Goal: Task Accomplishment & Management: Use online tool/utility

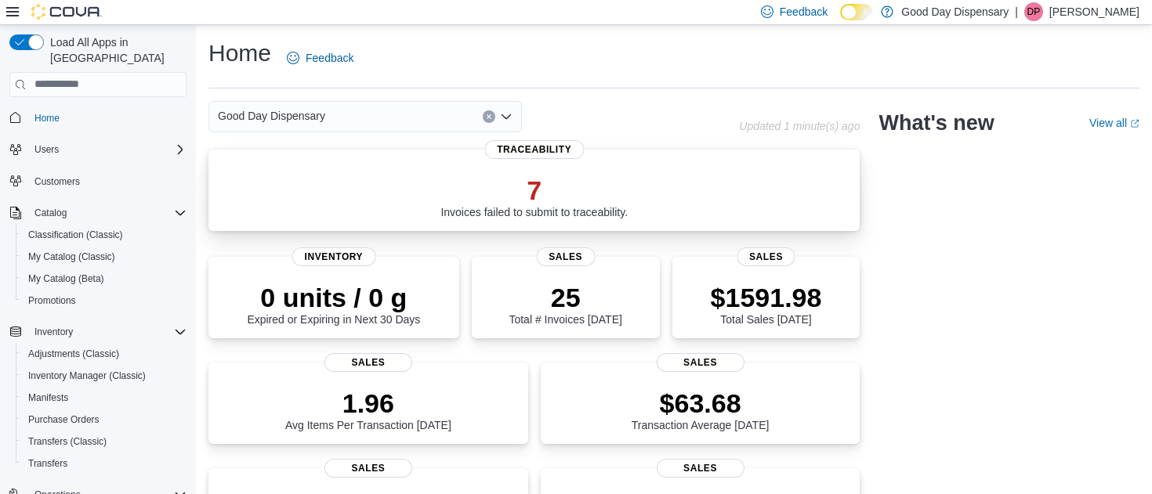
click at [477, 196] on p "7" at bounding box center [533, 190] width 187 height 31
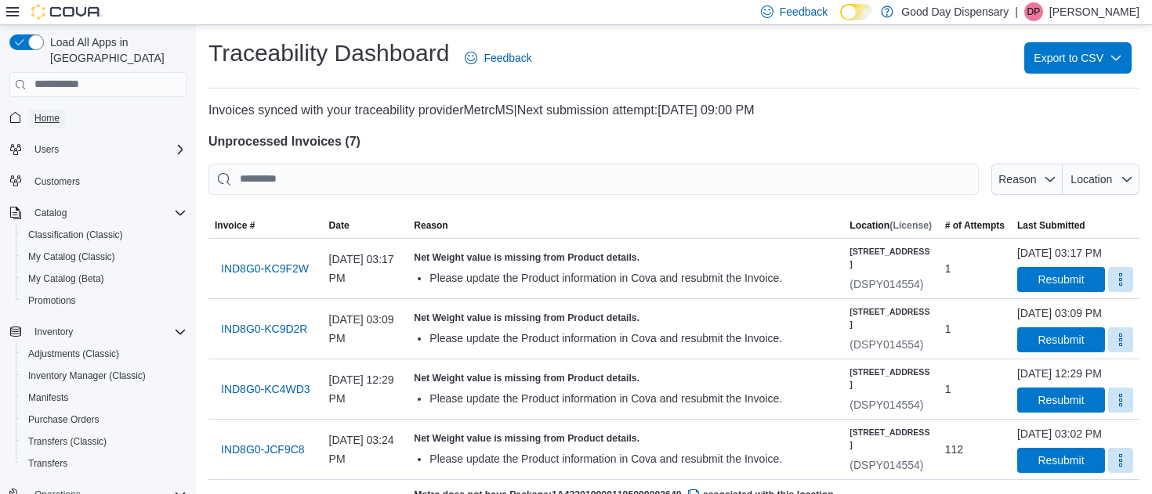
click at [48, 112] on span "Home" at bounding box center [46, 118] width 25 height 13
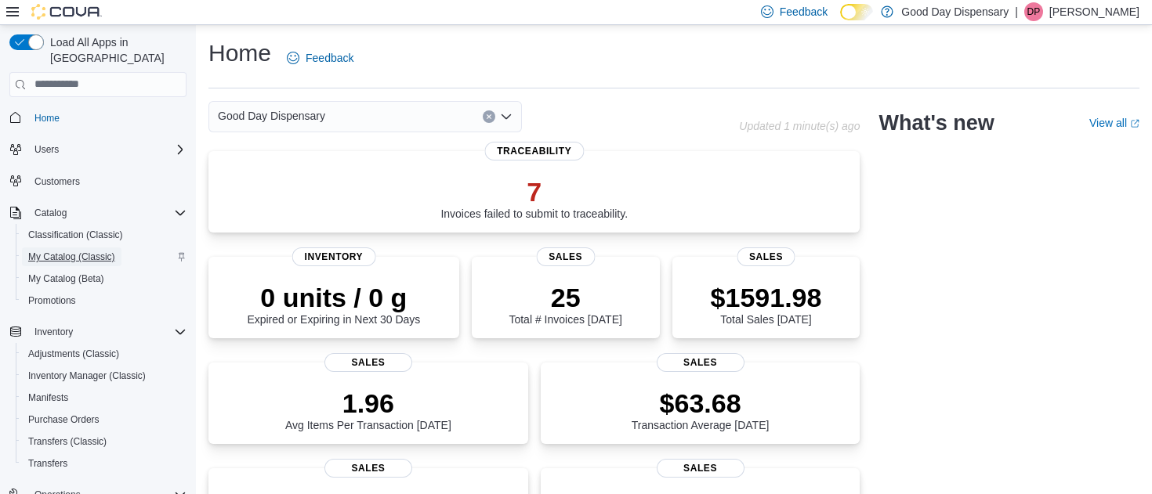
click at [41, 251] on span "My Catalog (Classic)" at bounding box center [71, 257] width 87 height 13
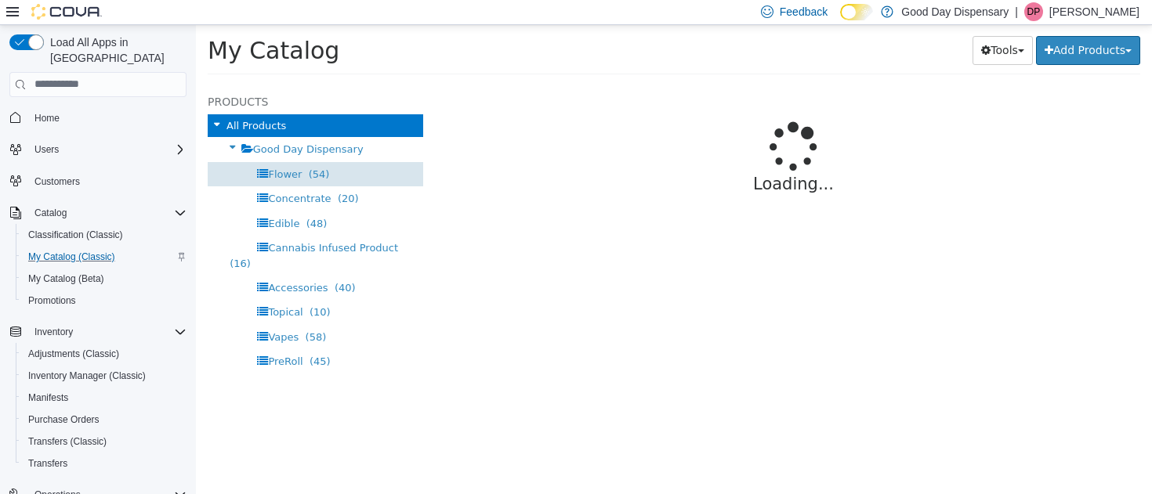
select select "**********"
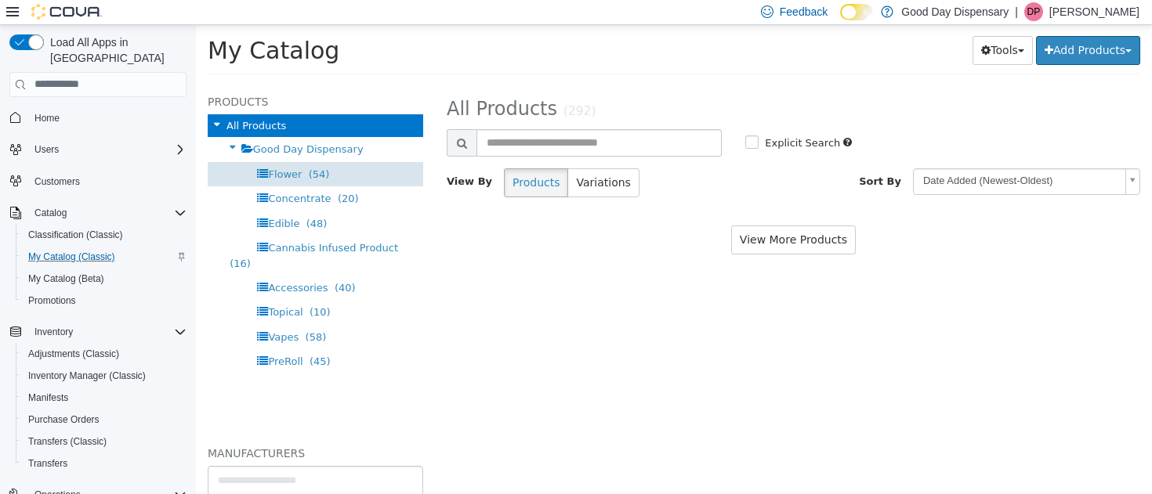
click at [293, 169] on span "Flower" at bounding box center [285, 174] width 34 height 12
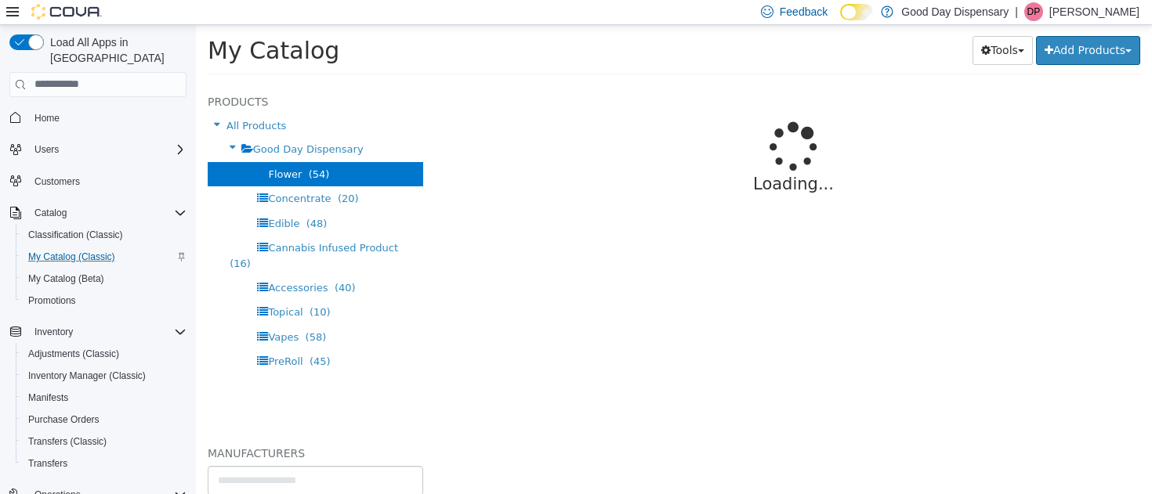
select select "**********"
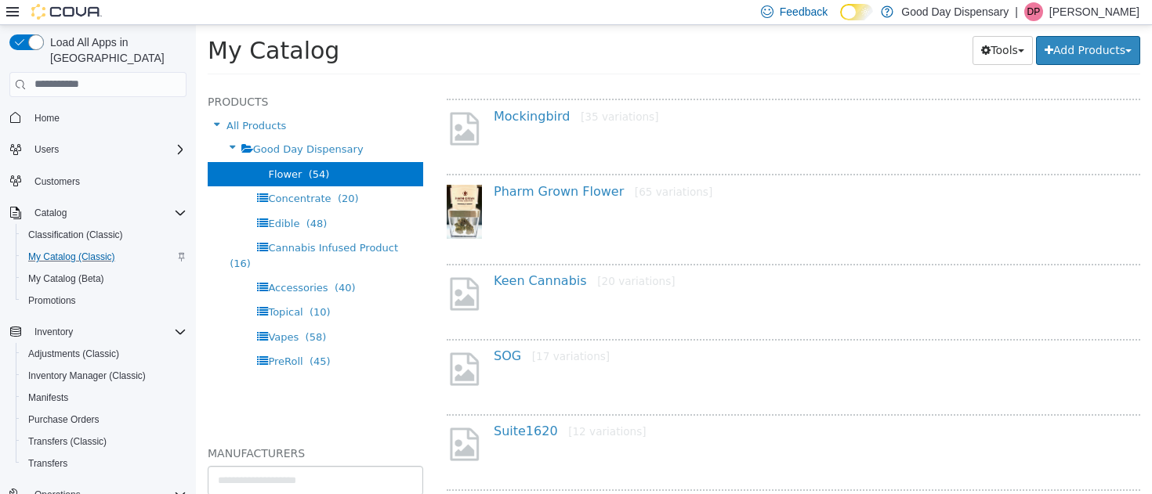
scroll to position [722, 0]
click at [516, 281] on link "Keen Cannabis [20 variations]" at bounding box center [585, 278] width 182 height 15
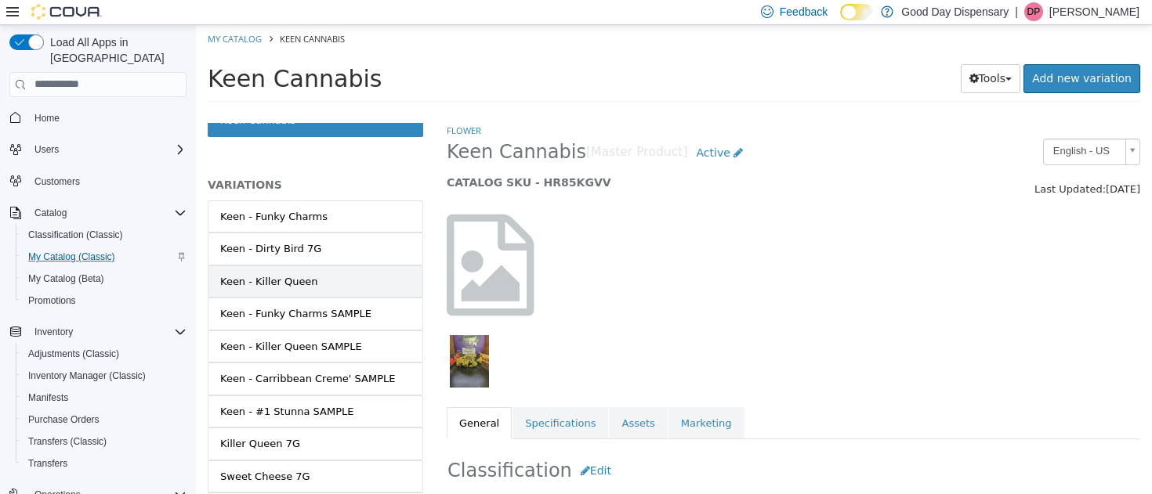
scroll to position [216, 0]
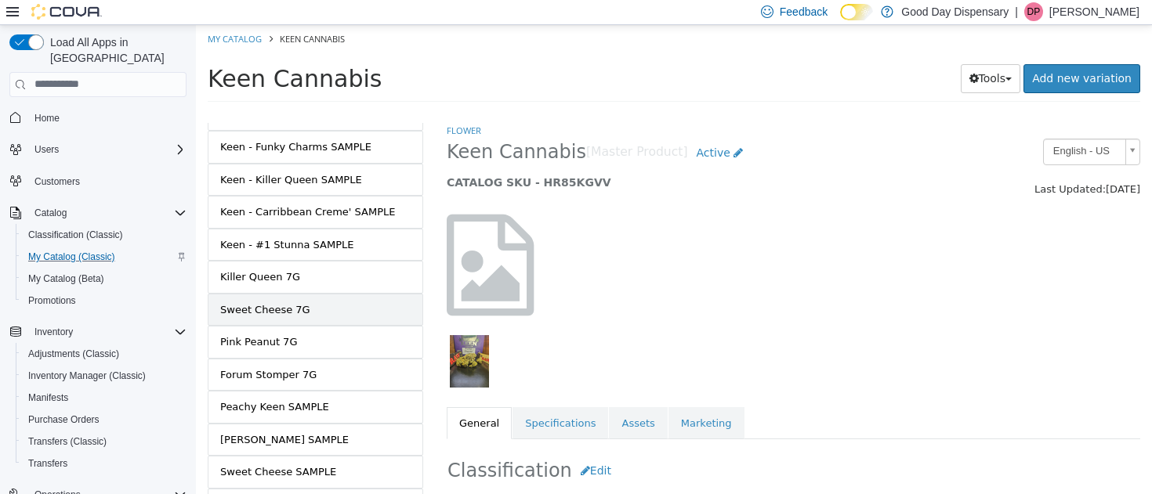
click at [271, 308] on div "Sweet Cheese 7G" at bounding box center [265, 310] width 90 height 16
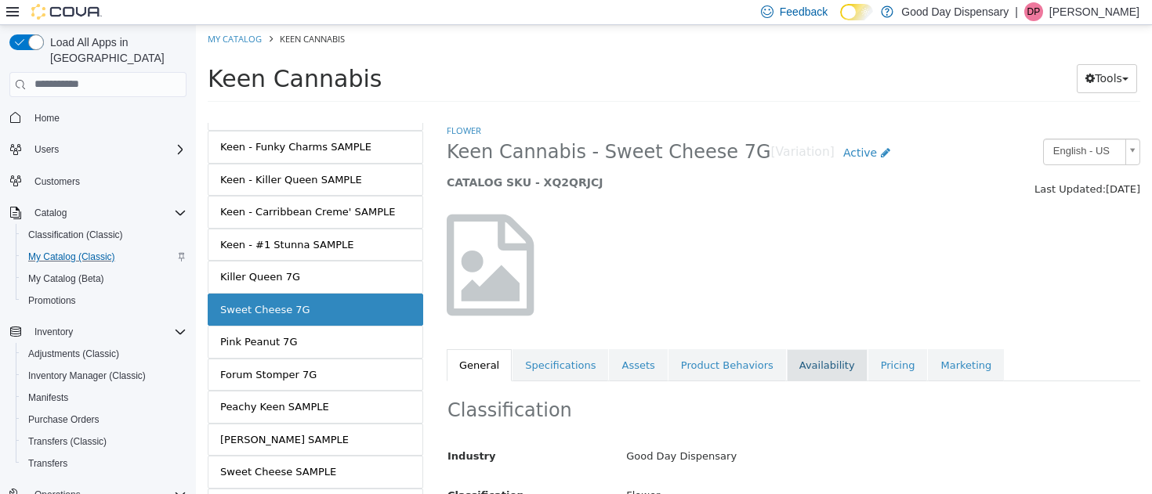
click at [795, 368] on link "Availability" at bounding box center [827, 365] width 81 height 33
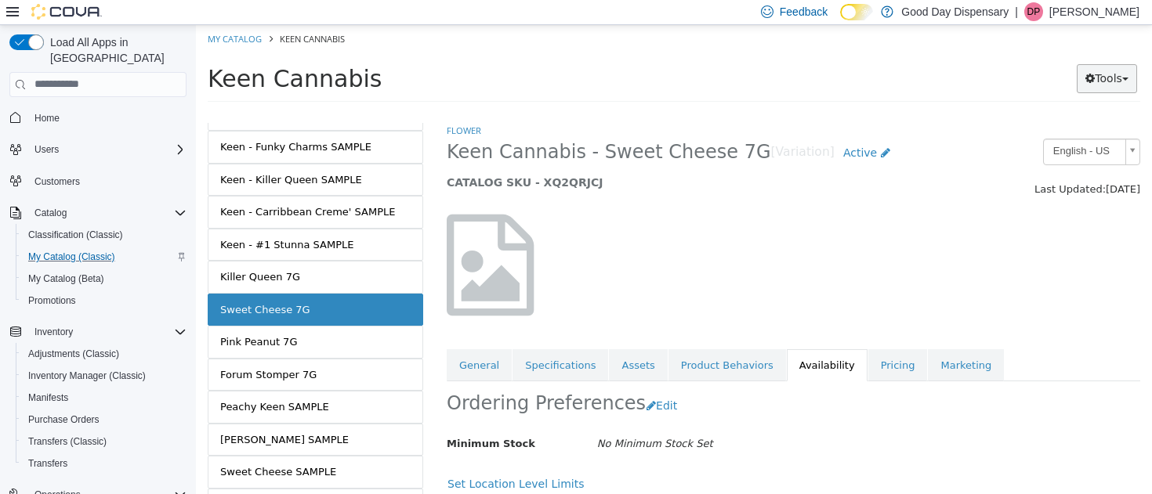
click at [1099, 79] on button "Tools" at bounding box center [1107, 77] width 60 height 29
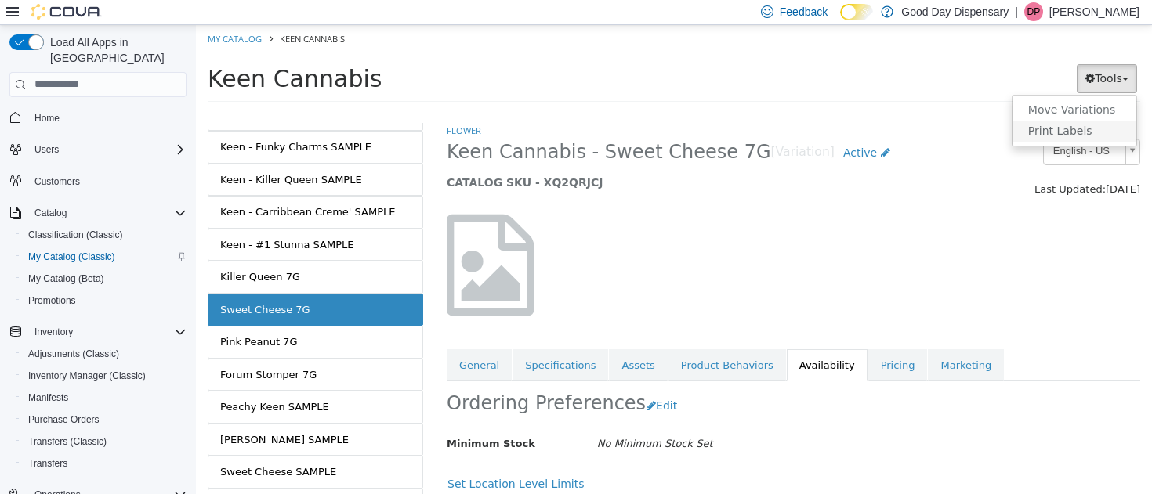
click at [1062, 127] on link "Print Labels" at bounding box center [1074, 130] width 124 height 21
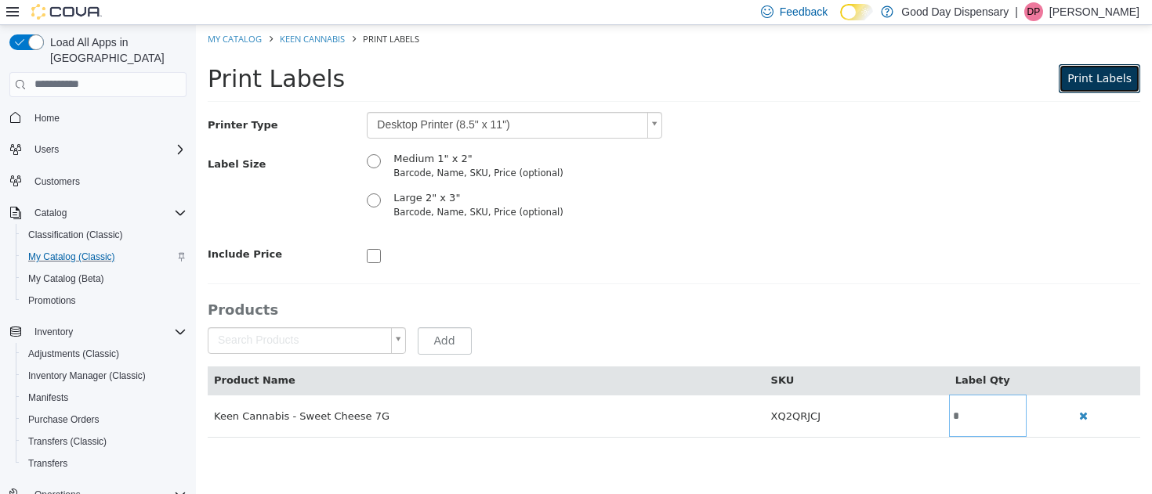
click at [1100, 82] on span "Print Labels" at bounding box center [1099, 77] width 64 height 13
click at [227, 35] on link "My Catalog" at bounding box center [235, 38] width 54 height 12
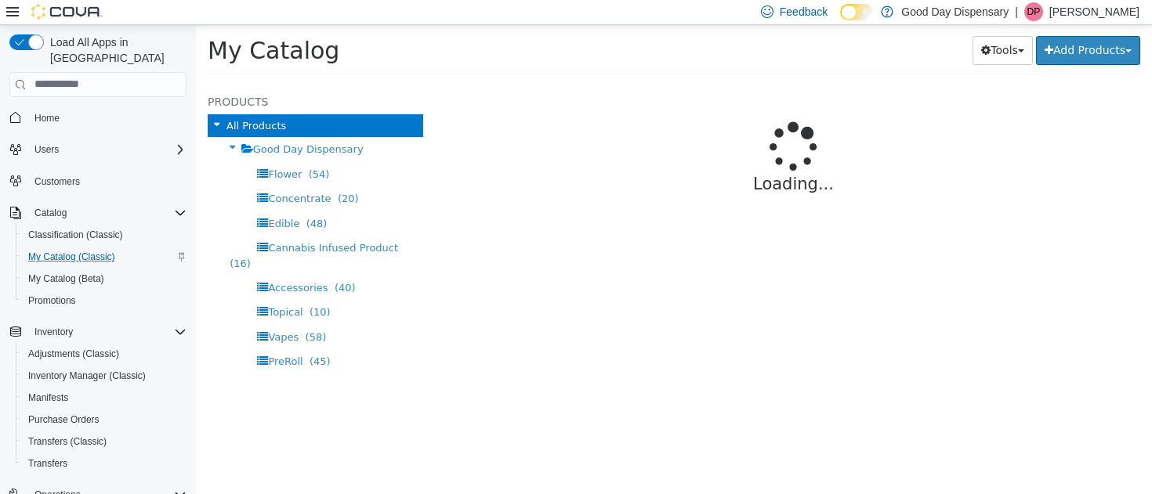
select select "**********"
